Goal: Task Accomplishment & Management: Complete application form

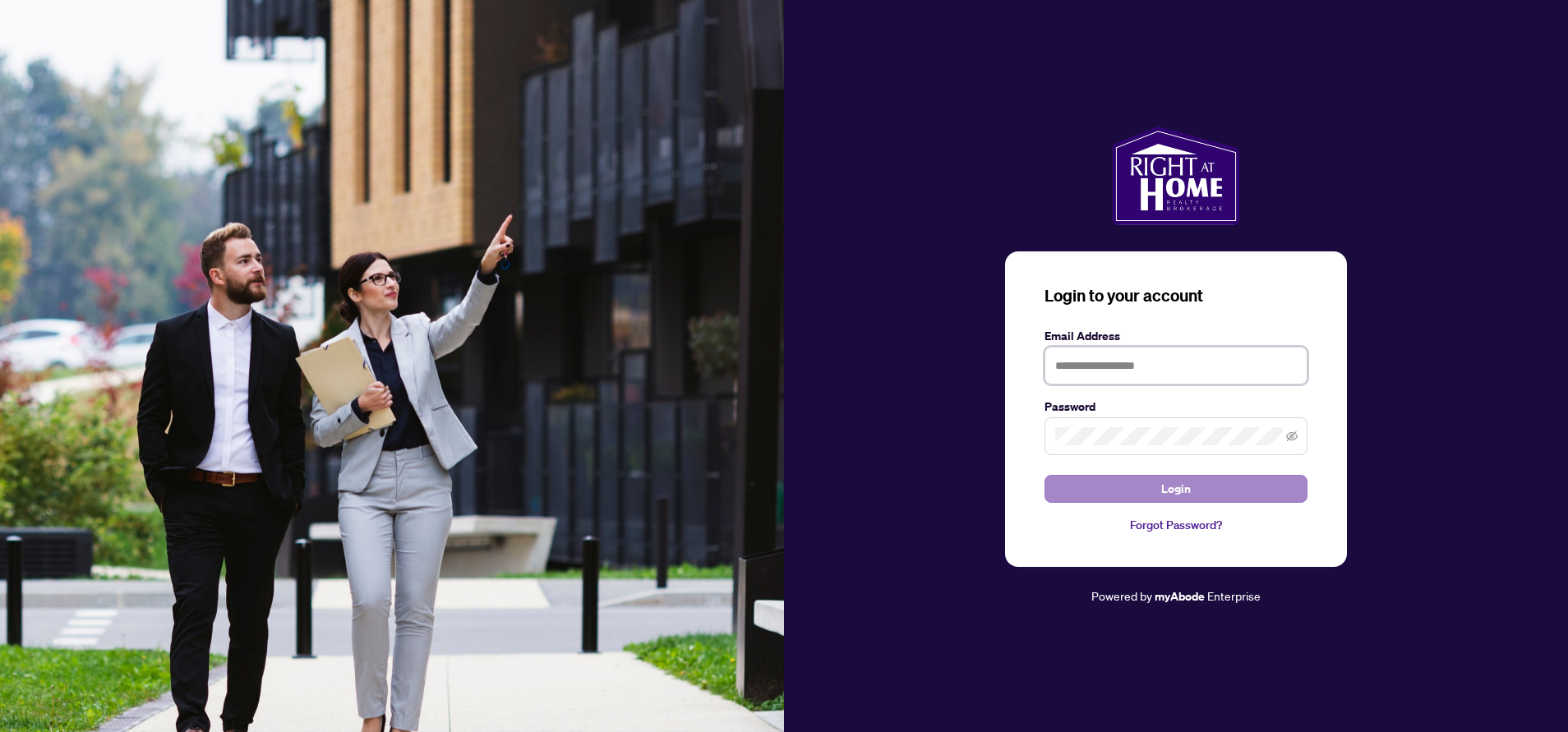
type input "**********"
click at [1209, 487] on button "Login" at bounding box center [1176, 489] width 263 height 28
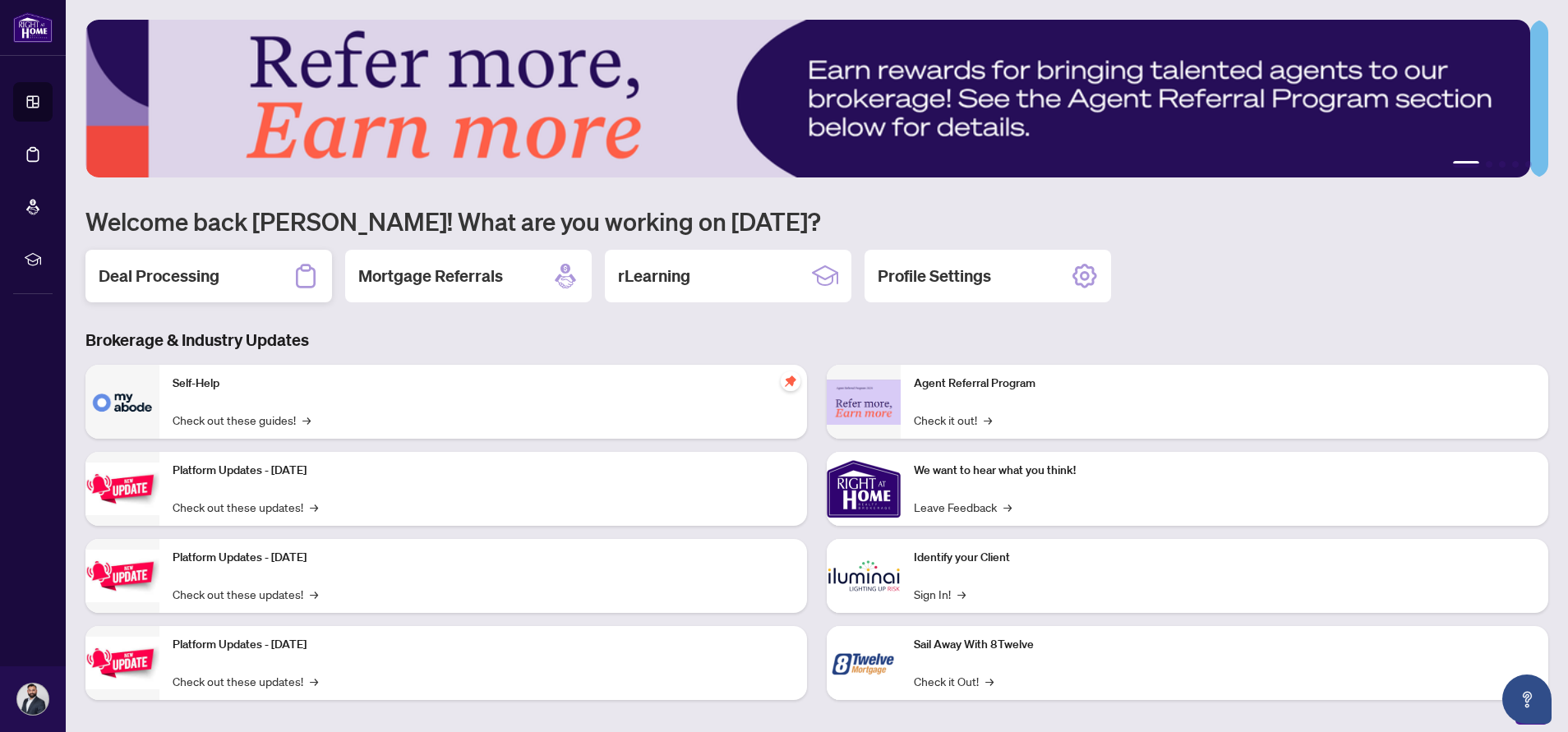
click at [214, 293] on div "Deal Processing" at bounding box center [208, 276] width 247 height 53
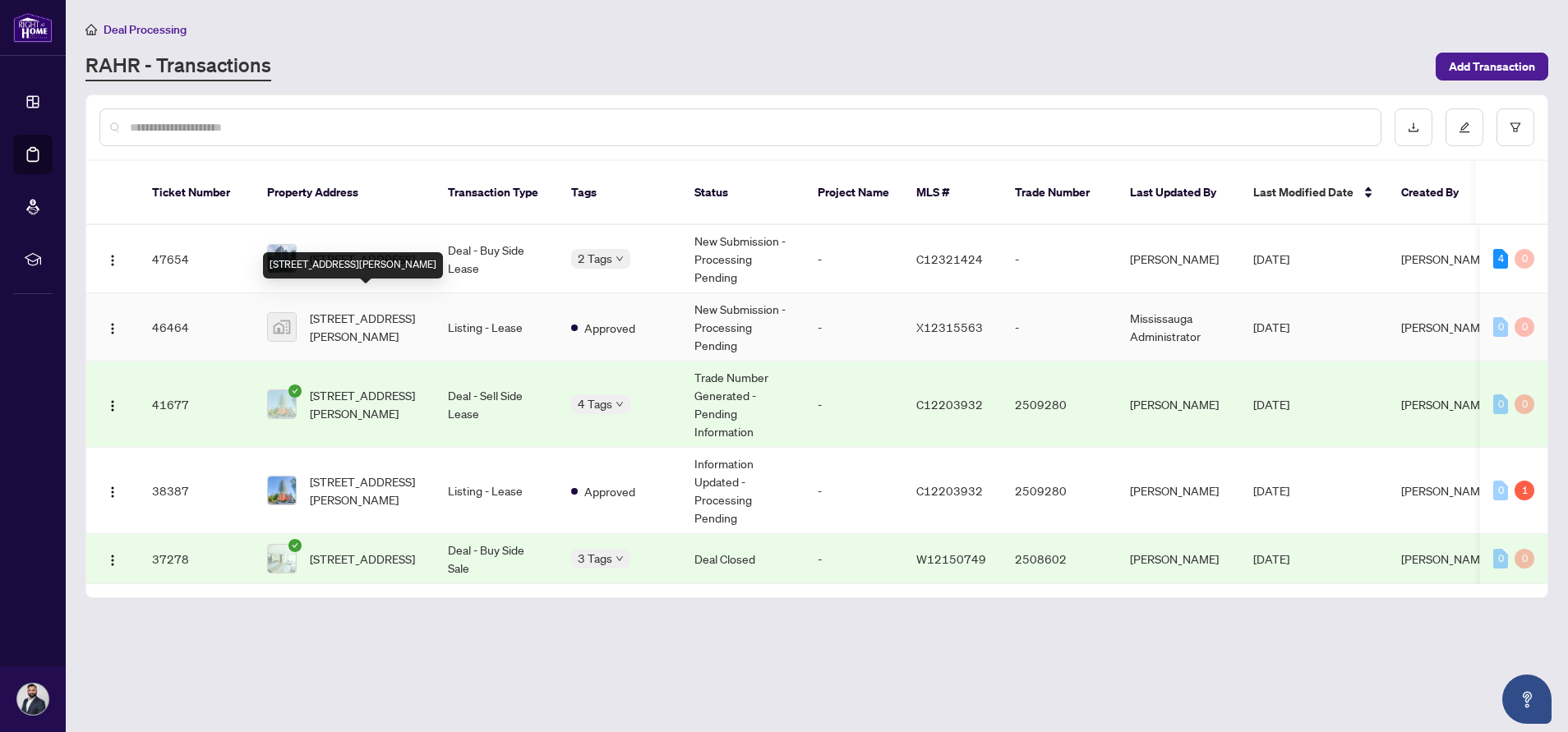
click at [348, 309] on span "[STREET_ADDRESS][PERSON_NAME]" at bounding box center [366, 328] width 111 height 37
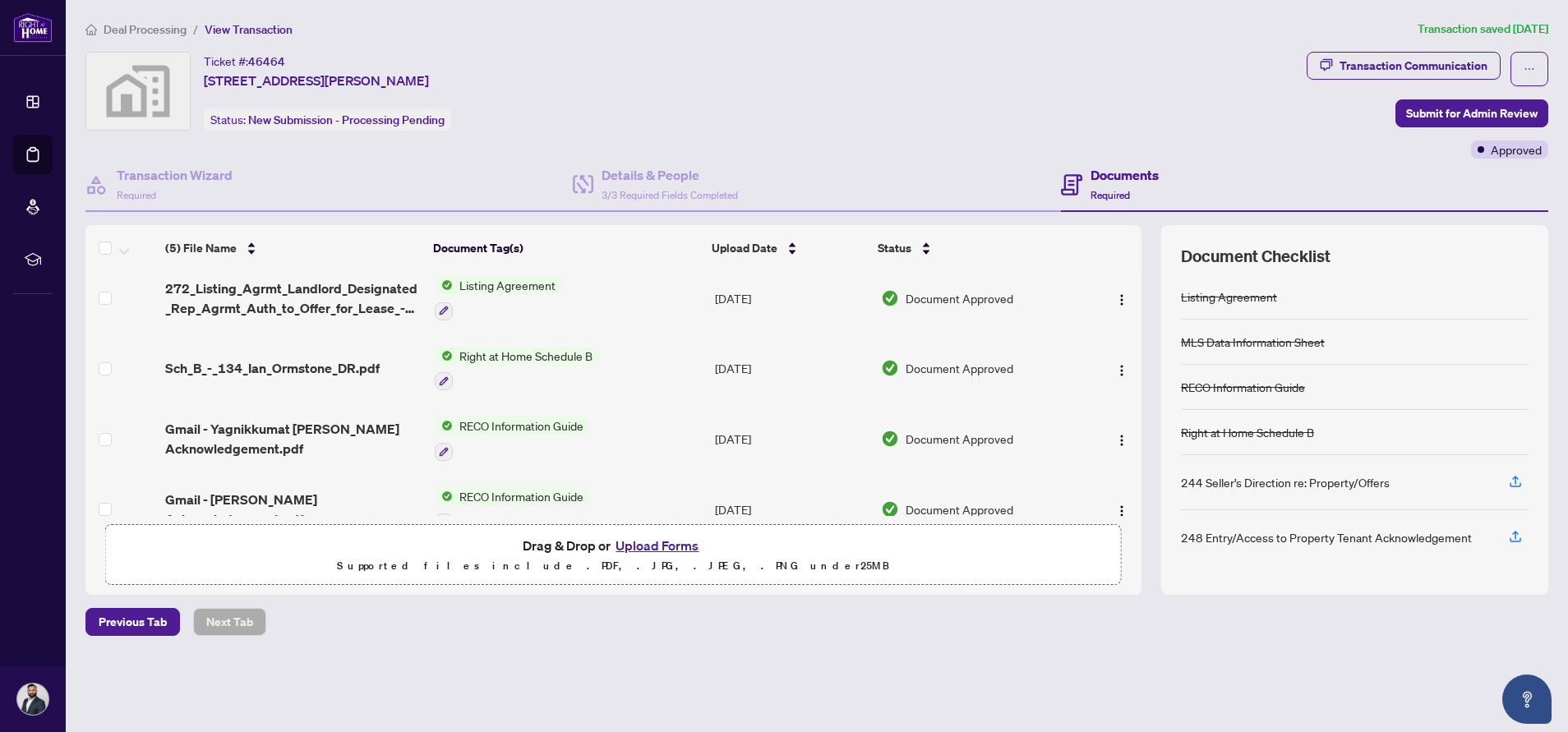
scroll to position [109, 0]
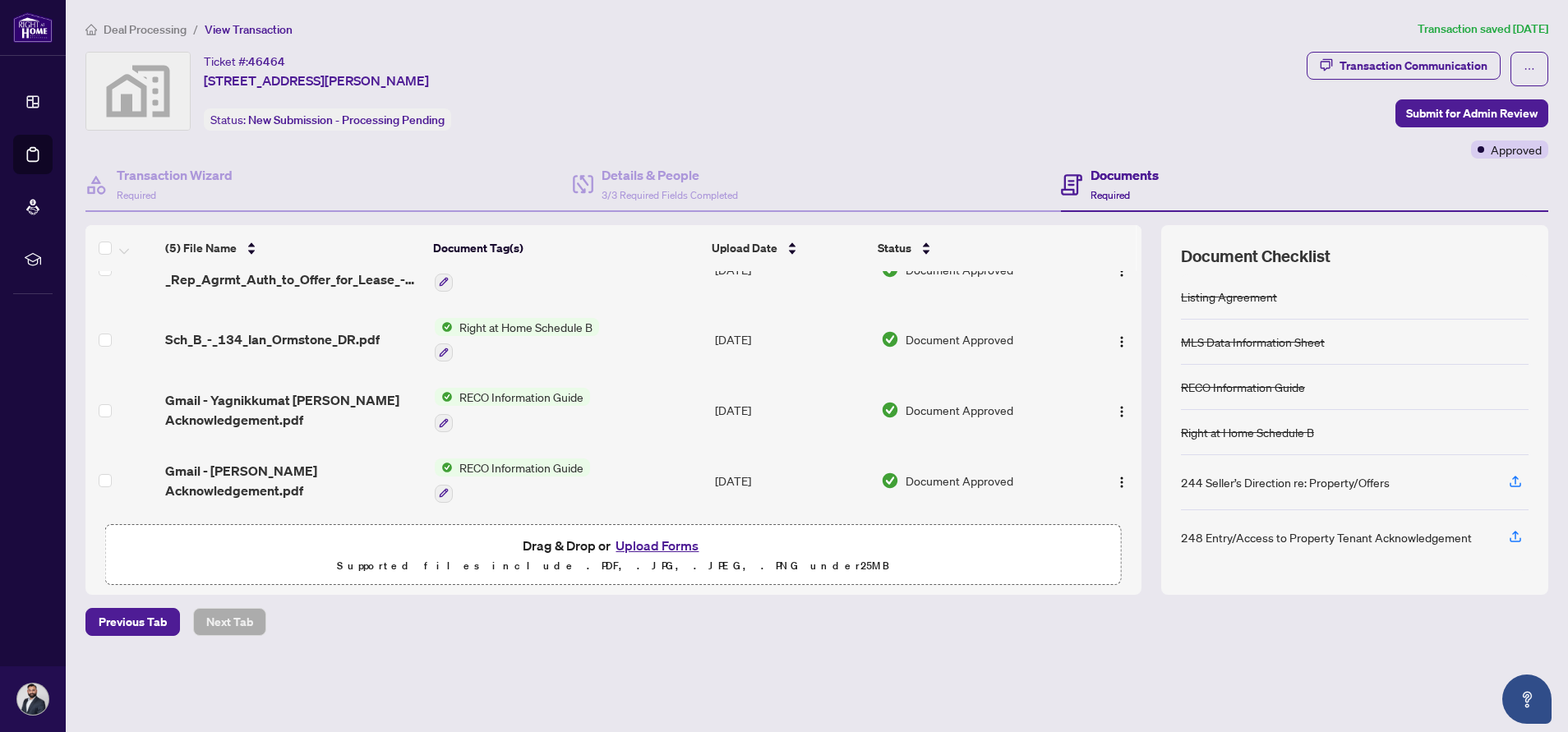
click at [649, 545] on button "Upload Forms" at bounding box center [657, 546] width 93 height 21
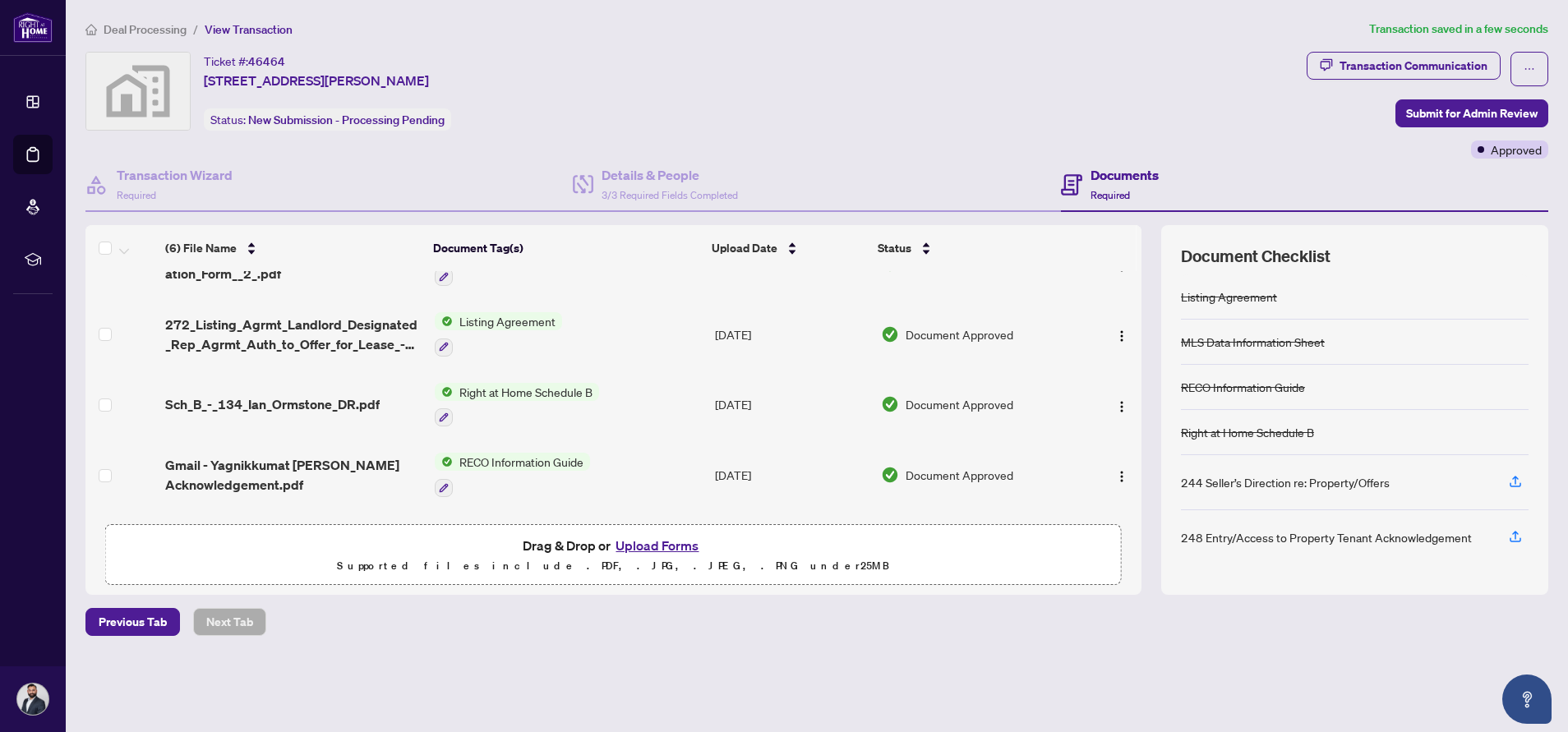
scroll to position [0, 0]
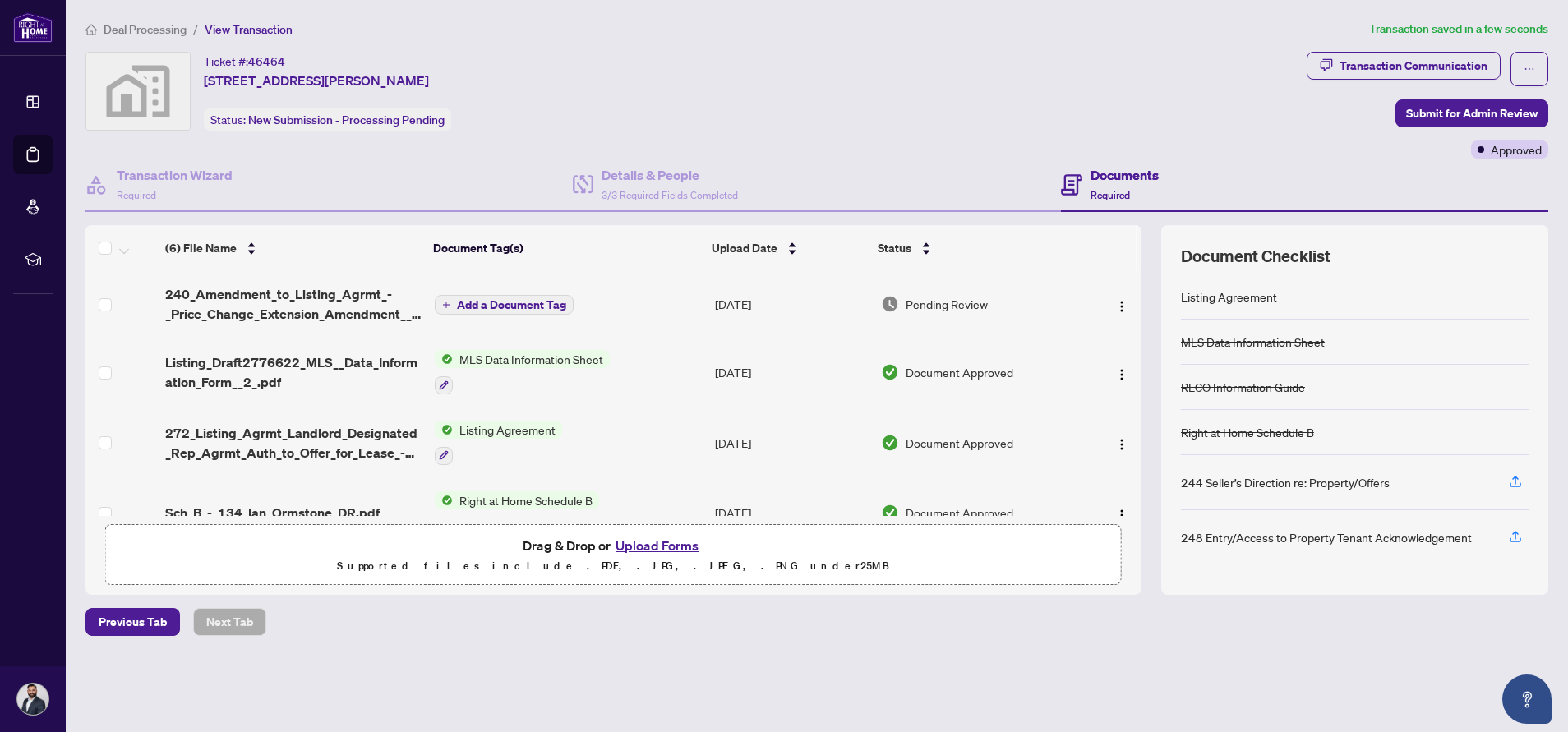
click at [509, 302] on span "Add a Document Tag" at bounding box center [512, 305] width 109 height 12
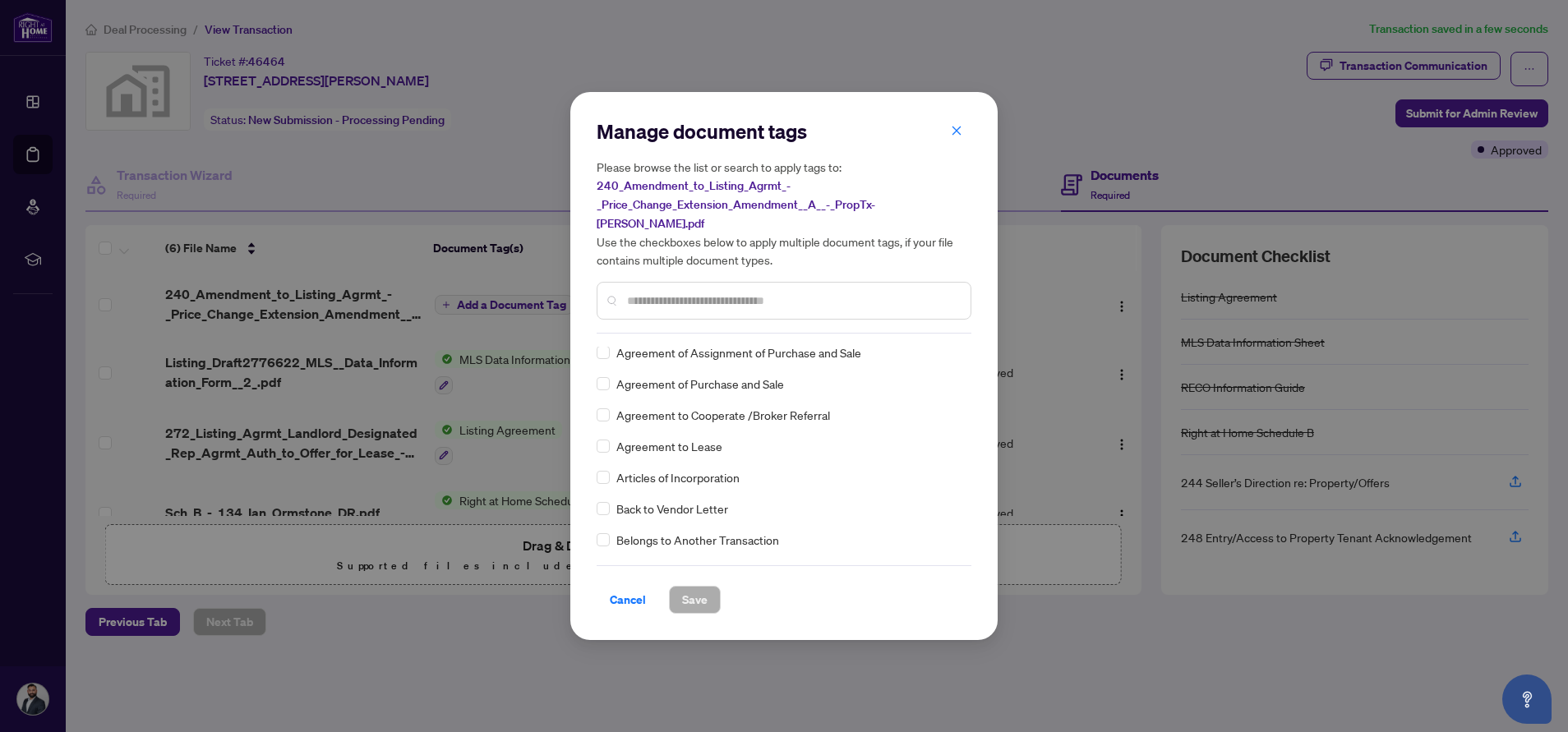
scroll to position [247, 0]
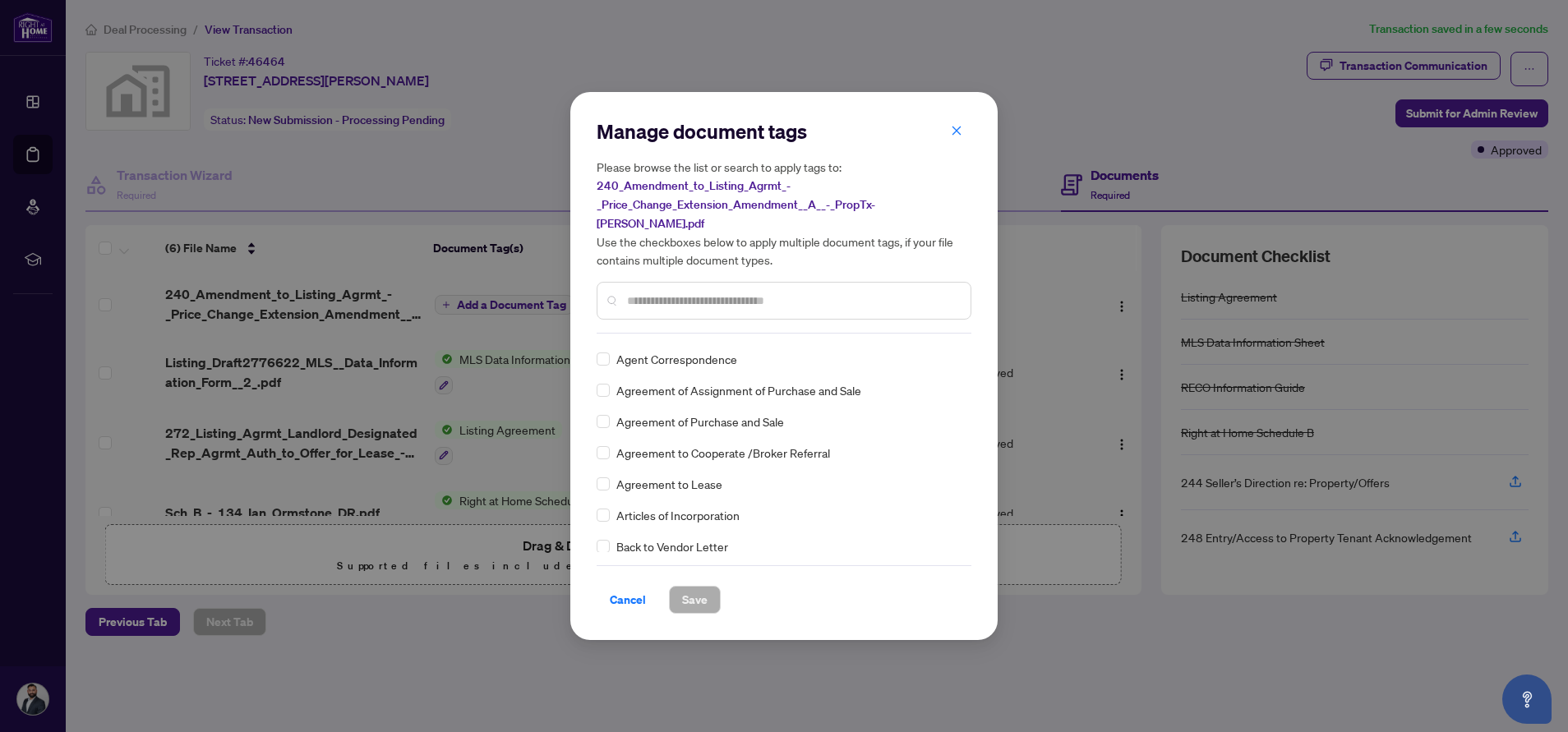
click at [720, 296] on input "text" at bounding box center [792, 301] width 330 height 18
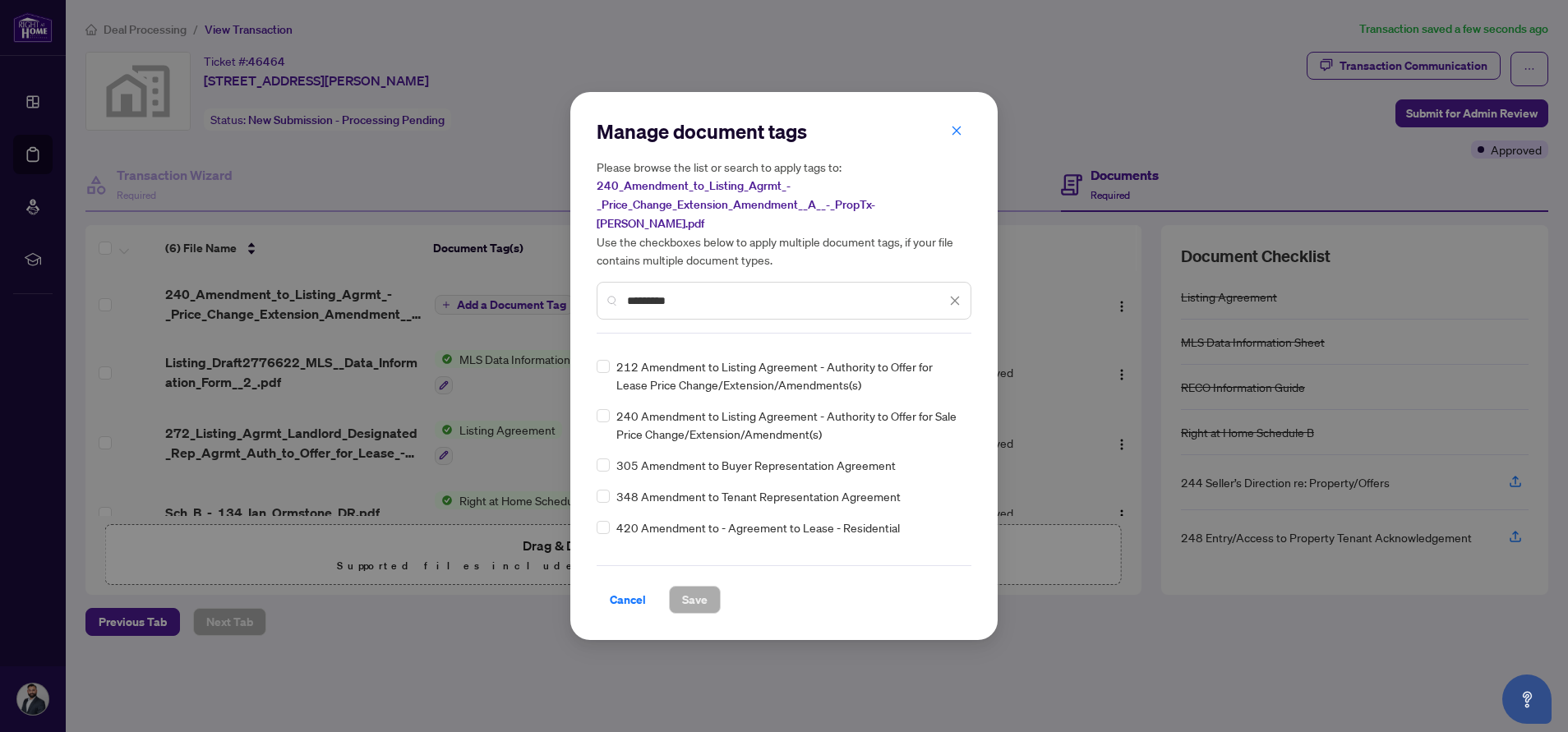
scroll to position [123, 0]
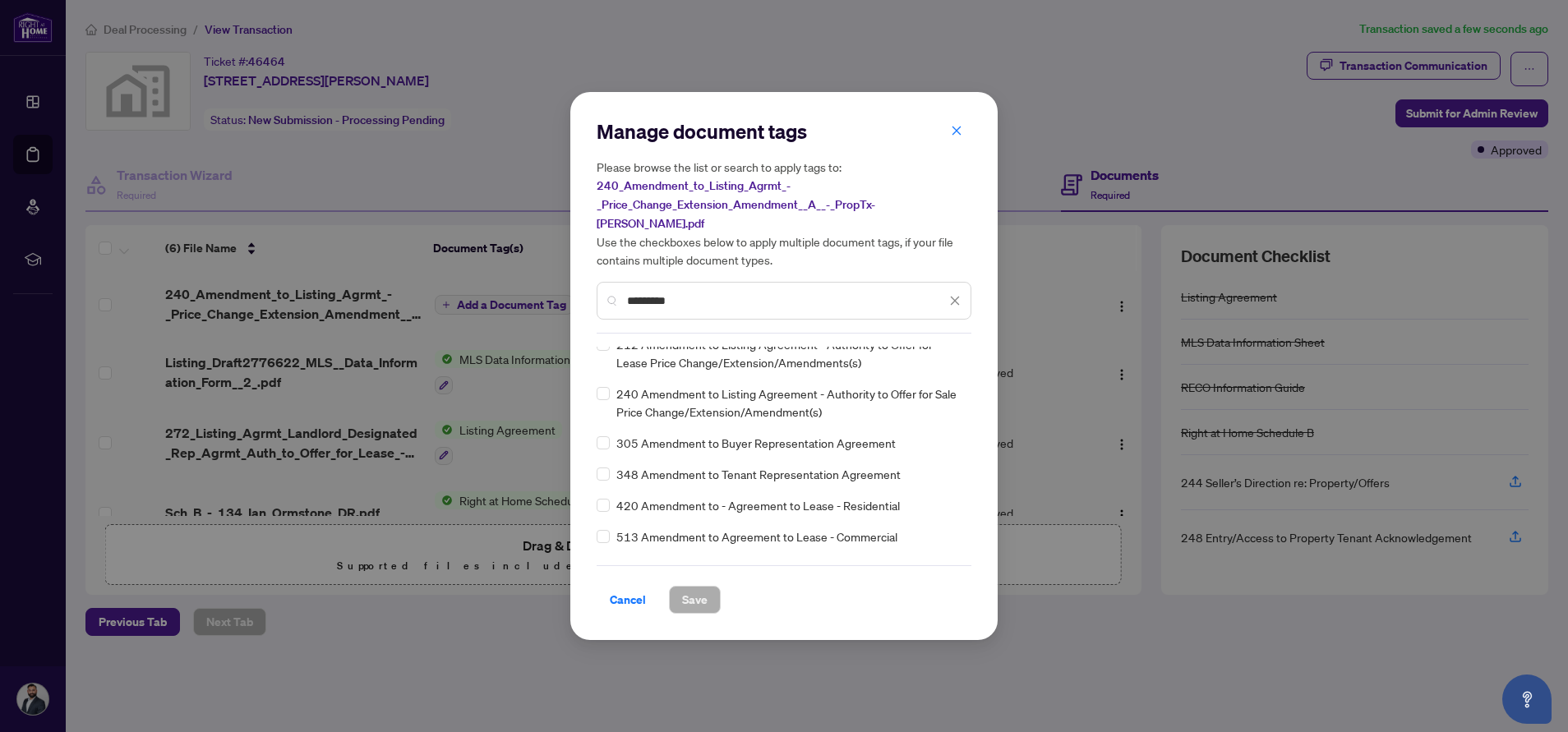
type input "*********"
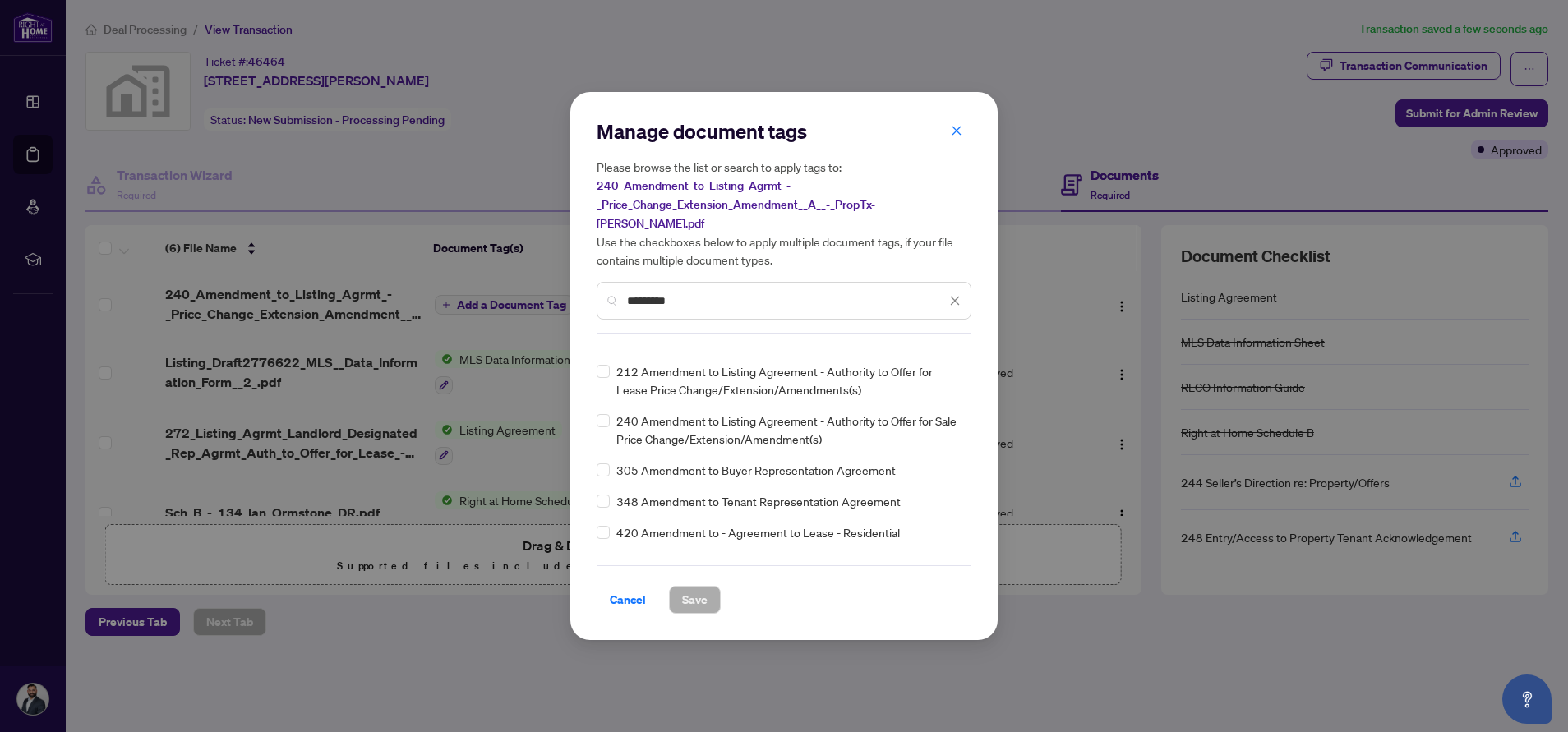
click at [806, 365] on span "212 Amendment to Listing Agreement - Authority to Offer for Lease Price Change/…" at bounding box center [788, 380] width 345 height 37
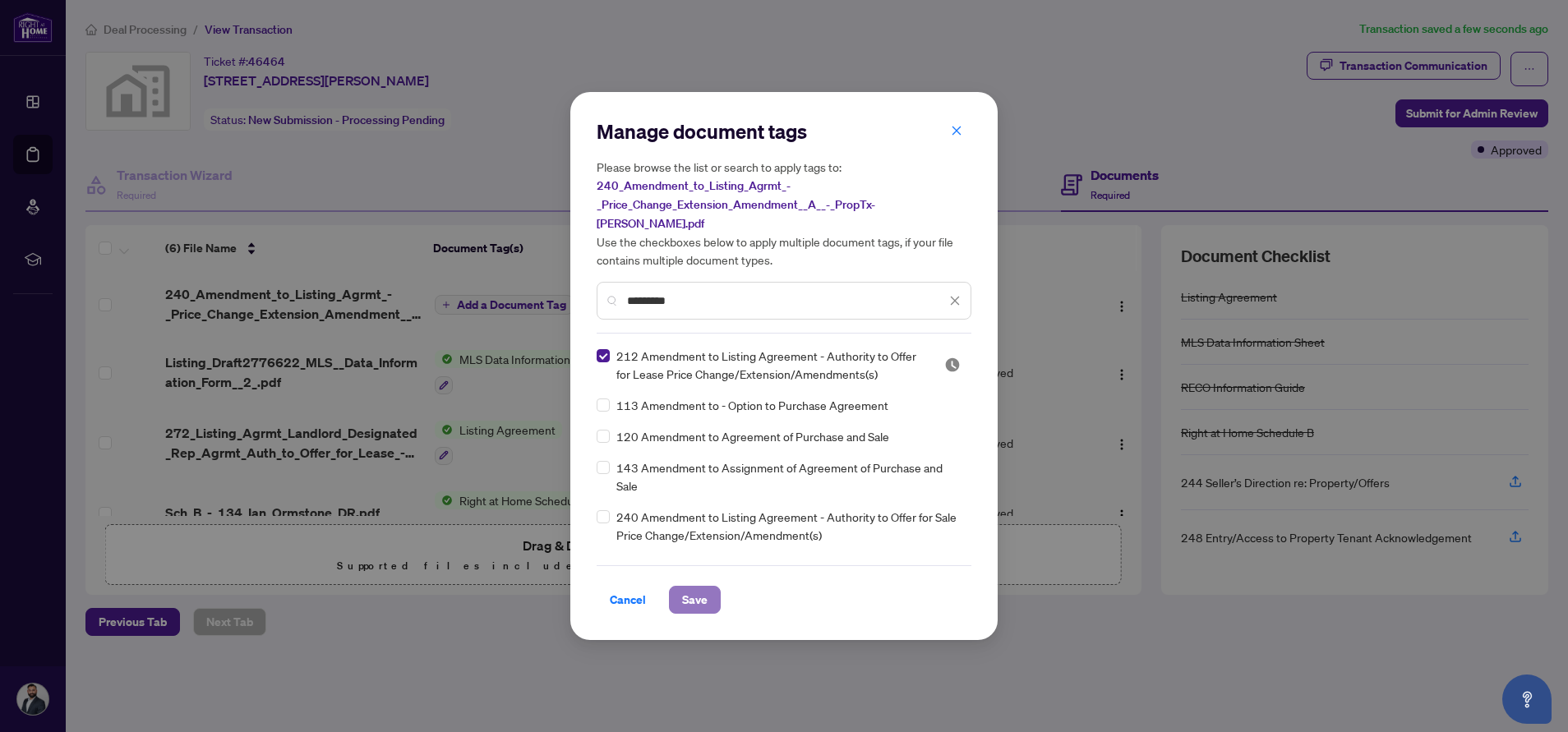
click at [670, 591] on button "Save" at bounding box center [695, 599] width 52 height 28
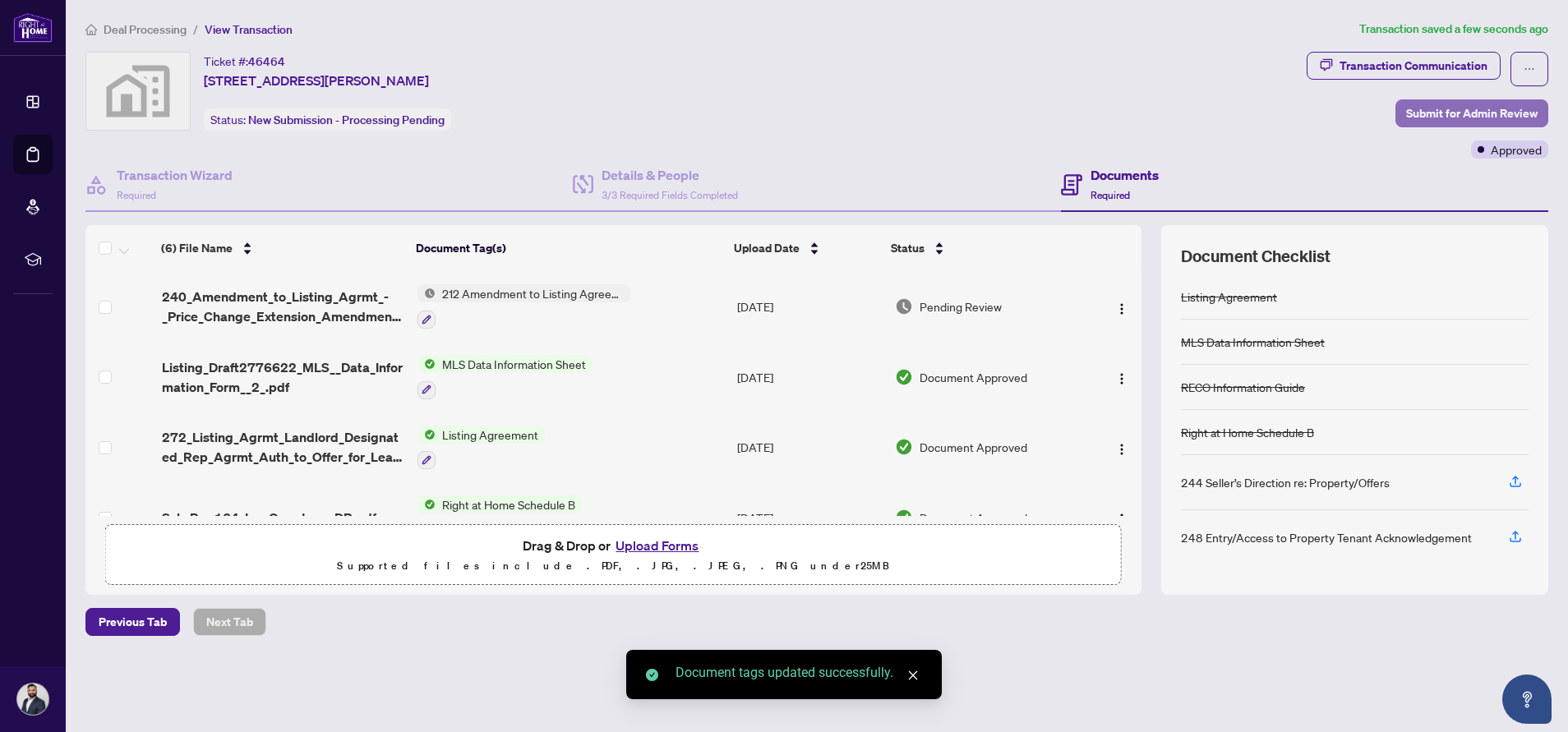
click at [1459, 101] on span "Submit for Admin Review" at bounding box center [1471, 112] width 132 height 26
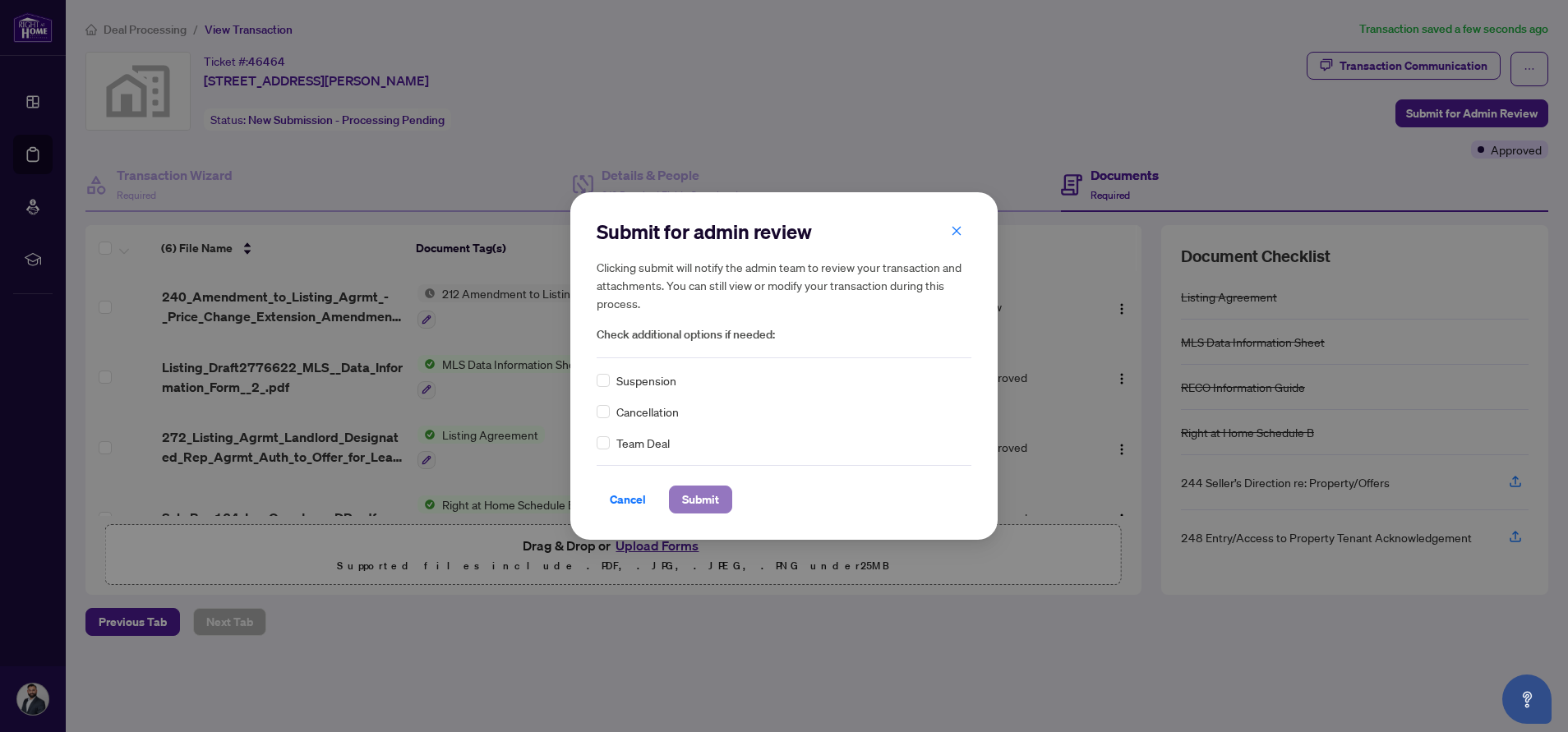
click at [698, 492] on span "Submit" at bounding box center [700, 500] width 37 height 26
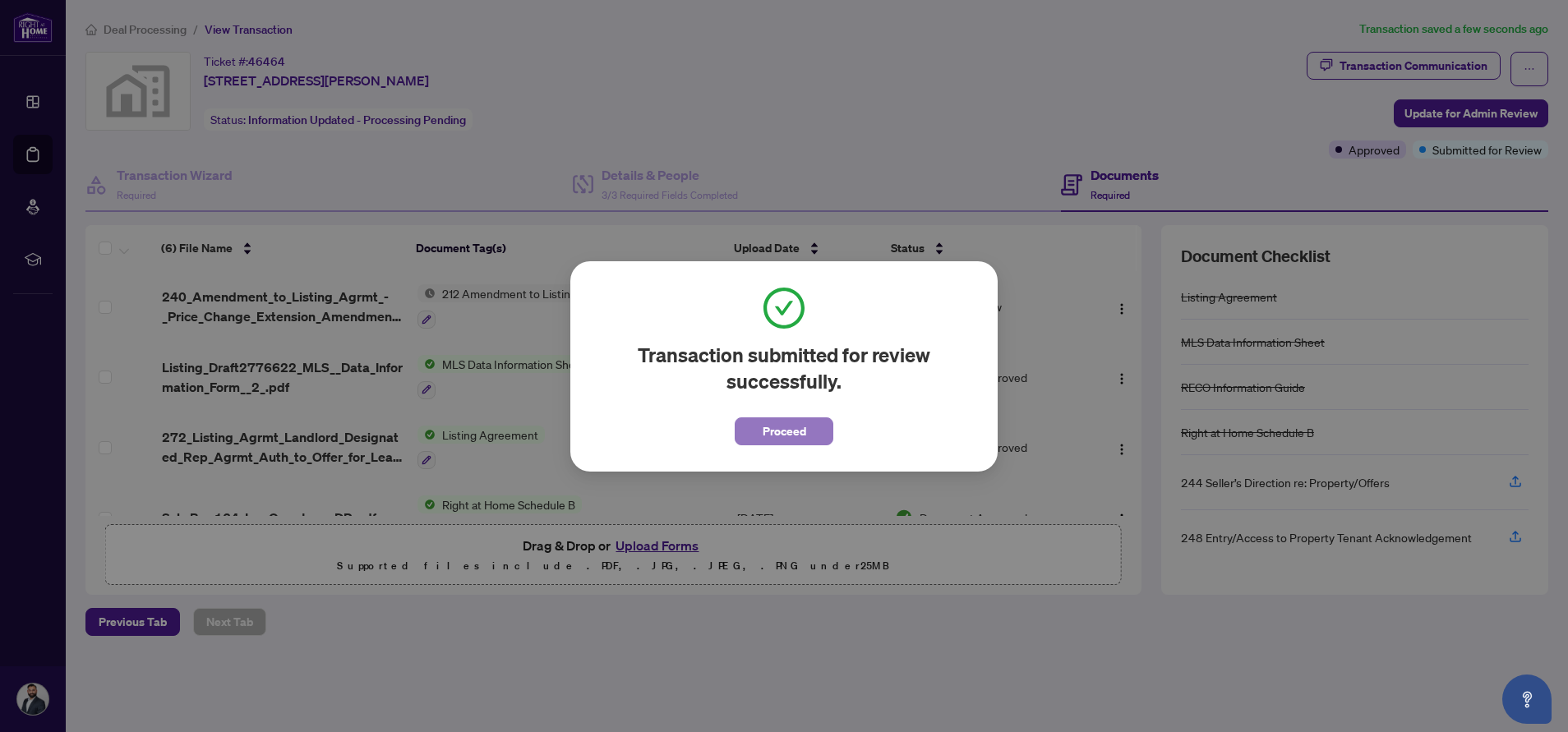
click at [771, 422] on span "Proceed" at bounding box center [784, 431] width 43 height 26
